Goal: Check status: Check status

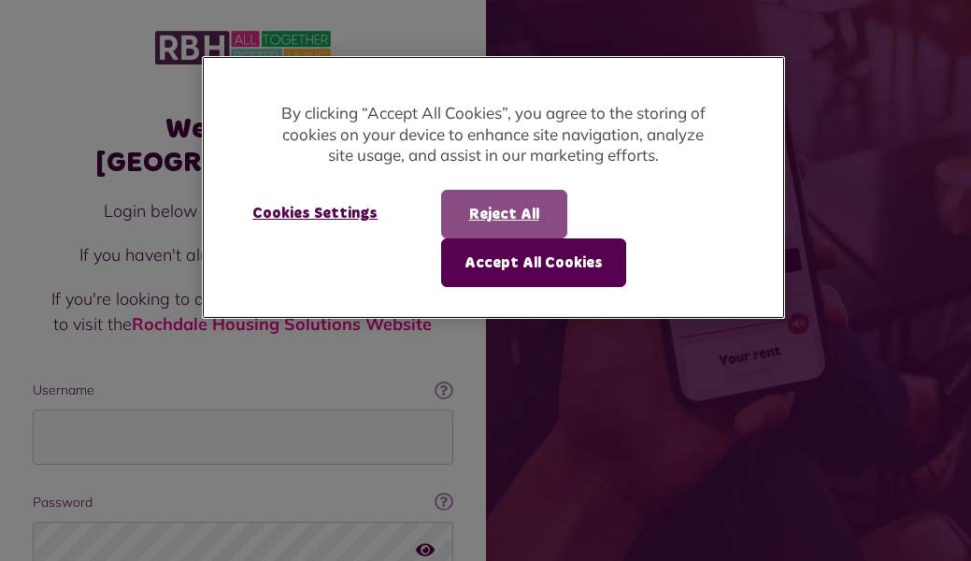
click at [478, 215] on button "Reject All" at bounding box center [504, 214] width 126 height 49
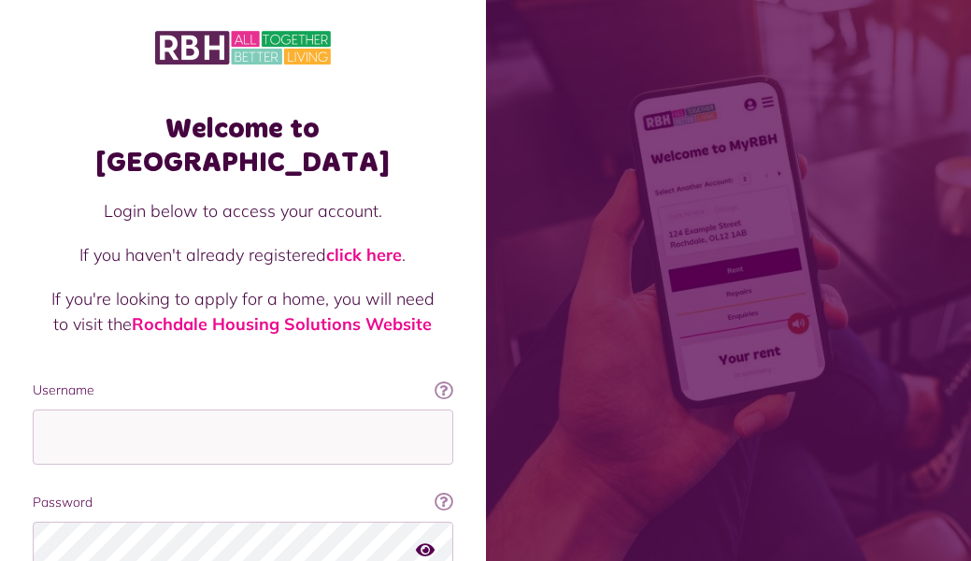
click at [194, 355] on p at bounding box center [242, 367] width 383 height 25
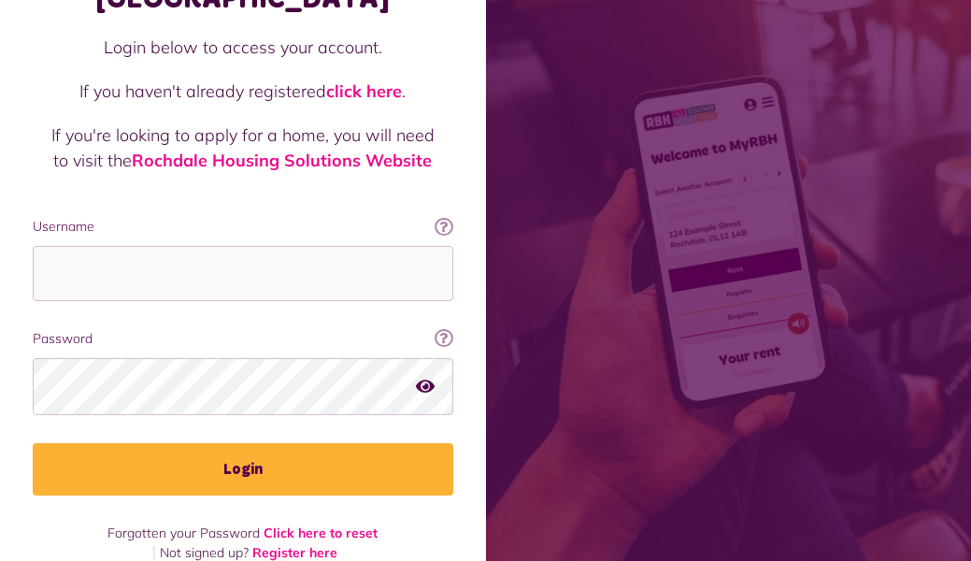
scroll to position [162, 0]
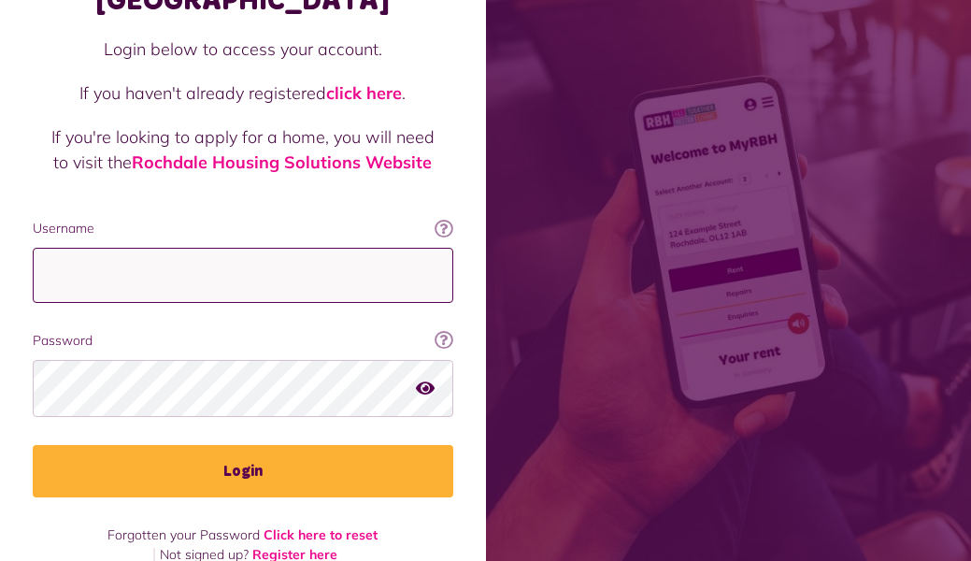
click at [135, 248] on input "Username" at bounding box center [243, 275] width 421 height 55
type input "**********"
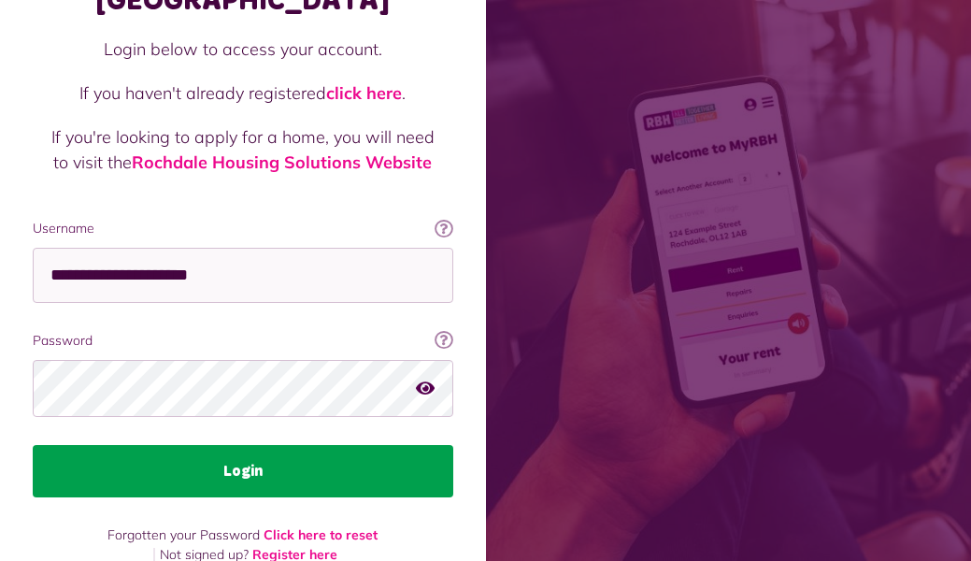
click at [243, 445] on button "Login" at bounding box center [243, 471] width 421 height 52
click at [241, 445] on button "Login" at bounding box center [243, 471] width 421 height 52
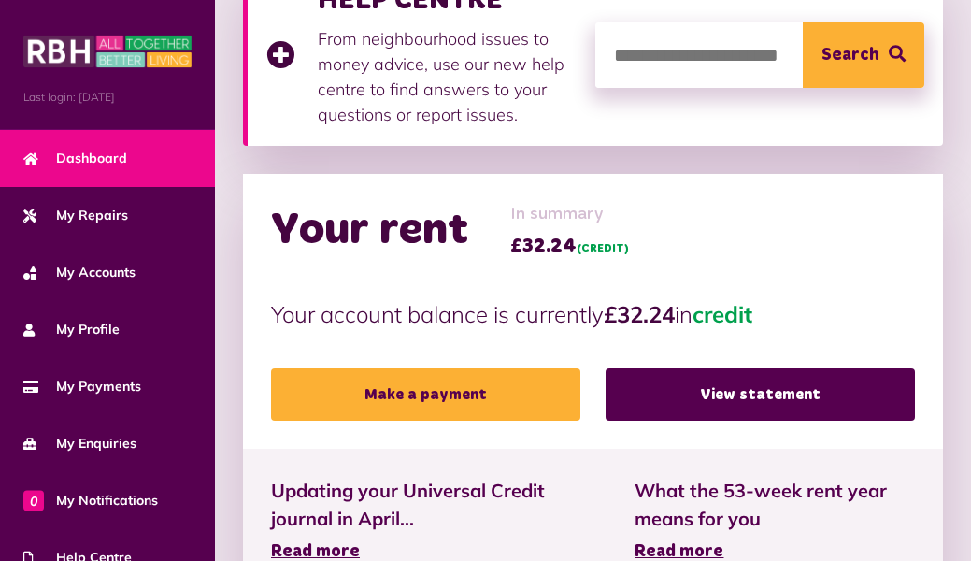
scroll to position [311, 0]
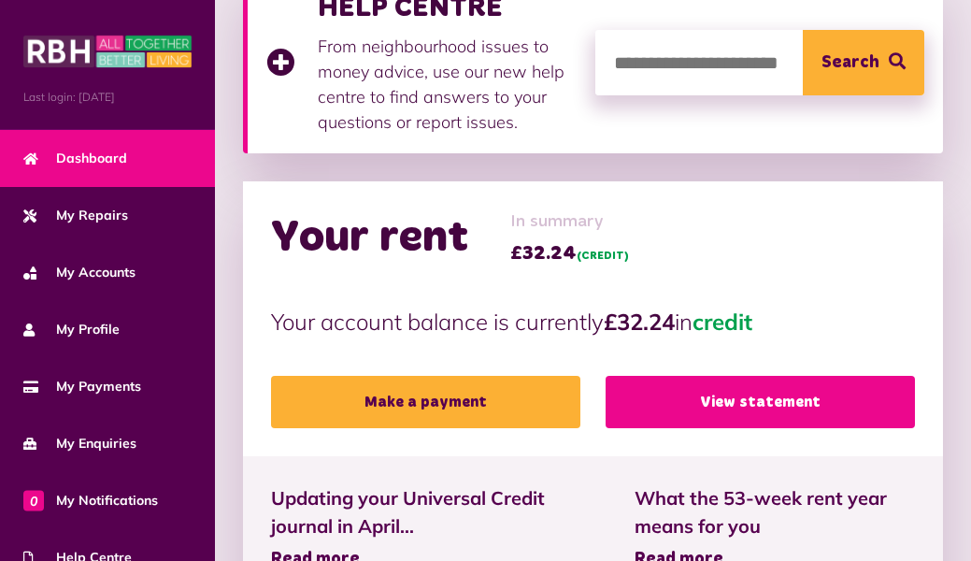
click at [681, 406] on link "View statement" at bounding box center [760, 402] width 309 height 52
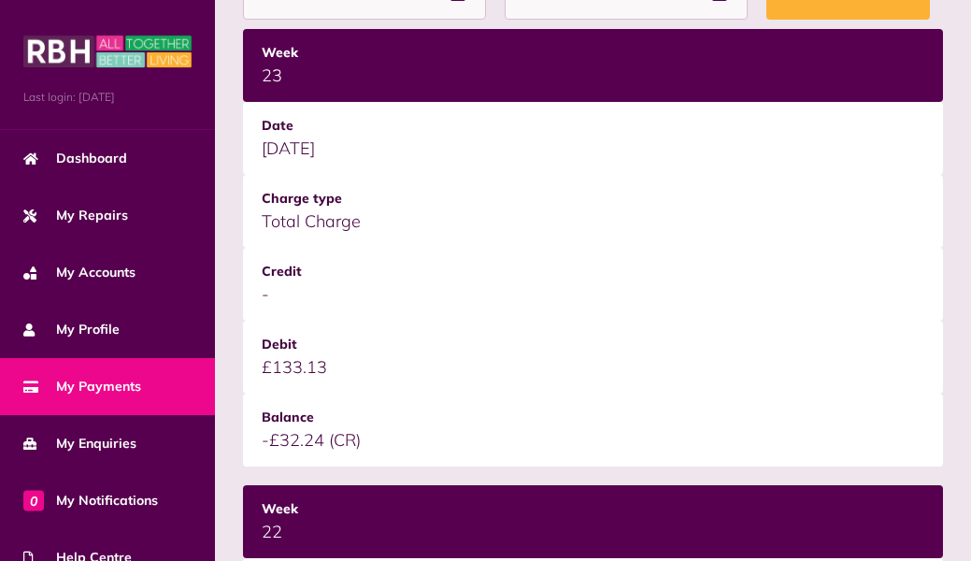
scroll to position [396, 0]
